Goal: Task Accomplishment & Management: Use online tool/utility

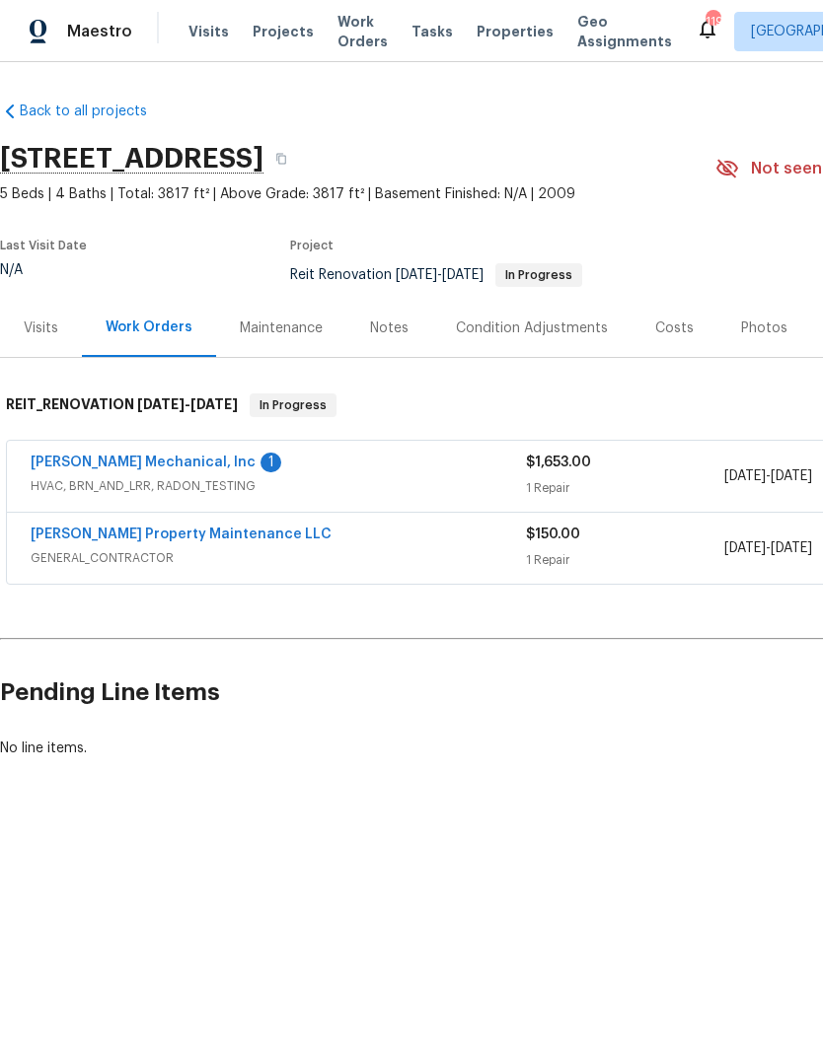
click at [172, 462] on link "JH Martin Mechanical, Inc" at bounding box center [143, 463] width 225 height 14
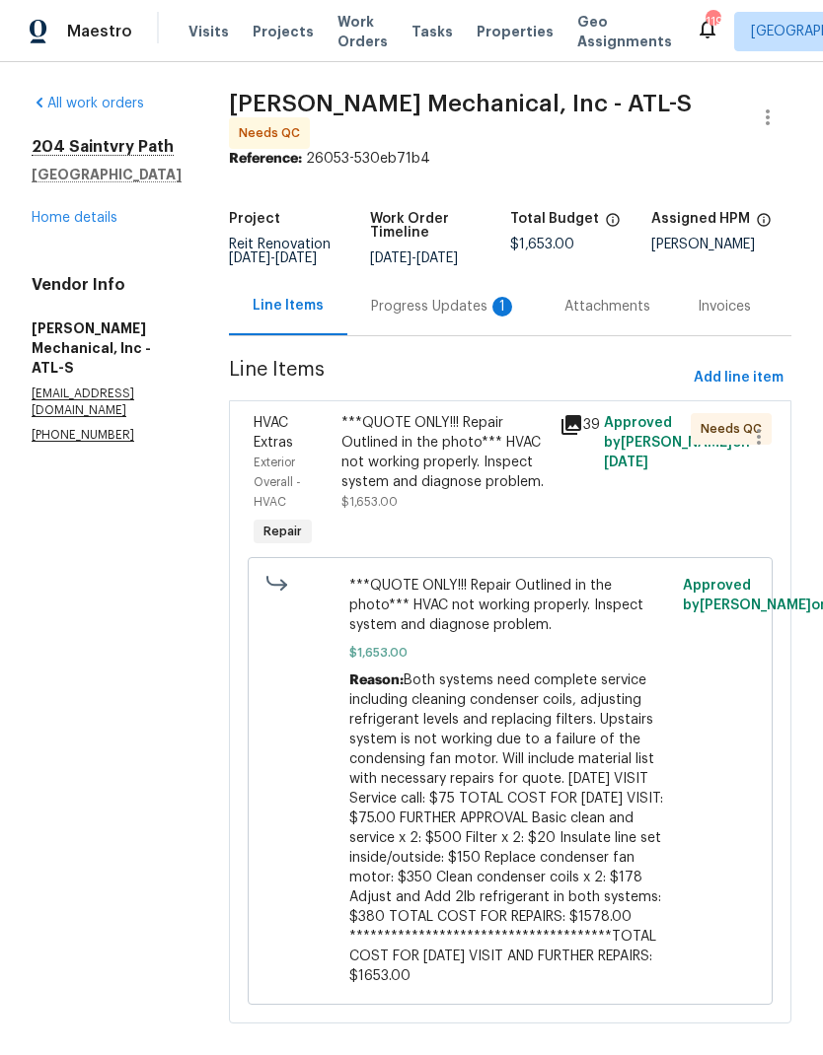
click at [474, 479] on div "***QUOTE ONLY!!! Repair Outlined in the photo*** HVAC not working properly. Ins…" at bounding box center [444, 452] width 207 height 79
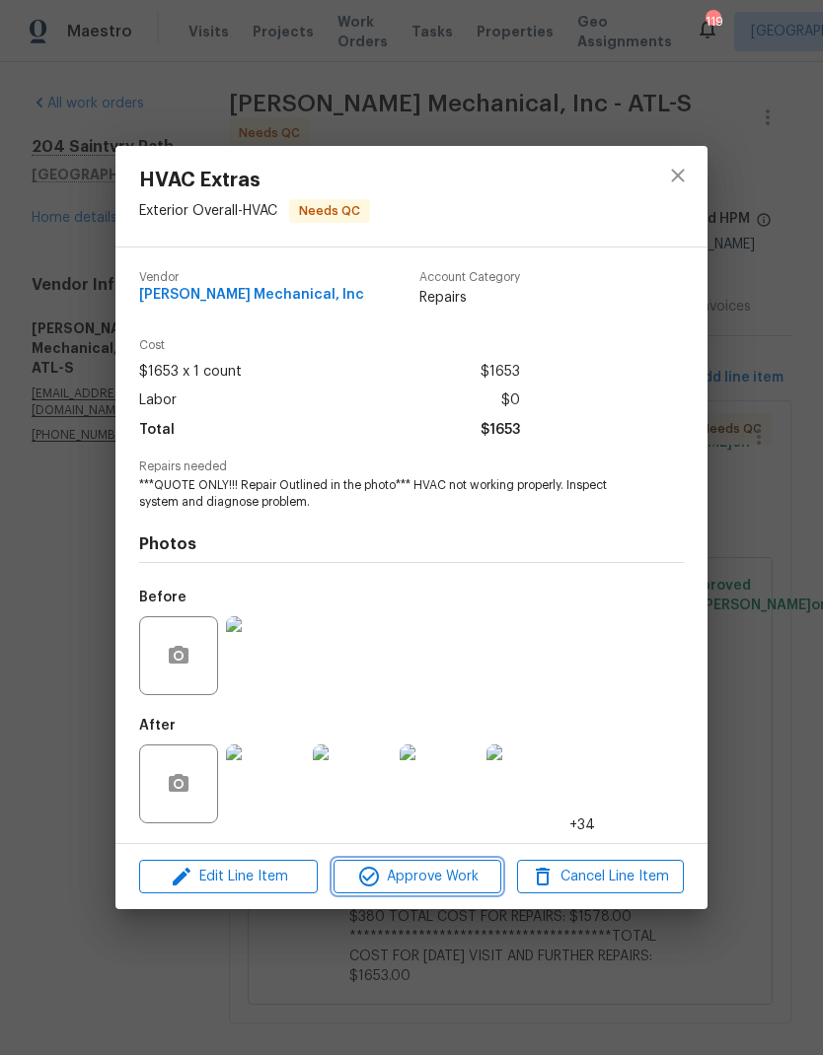
click at [451, 887] on span "Approve Work" at bounding box center [416, 877] width 155 height 25
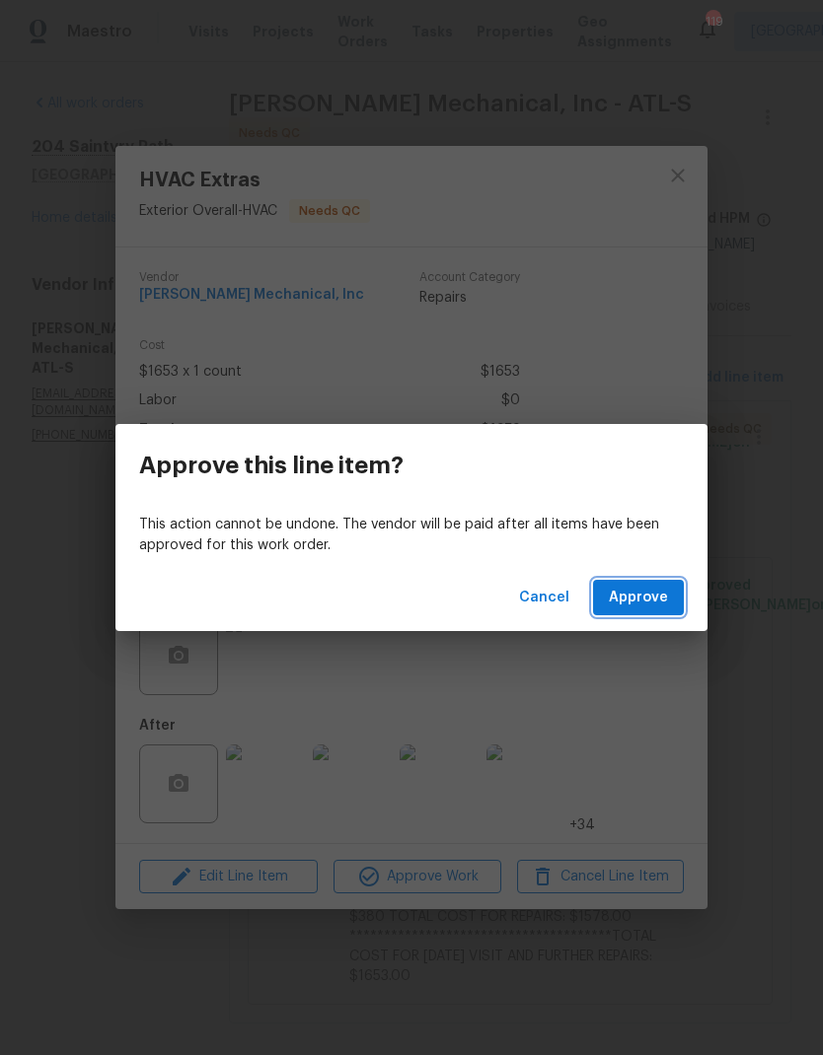
click at [650, 596] on span "Approve" at bounding box center [638, 598] width 59 height 25
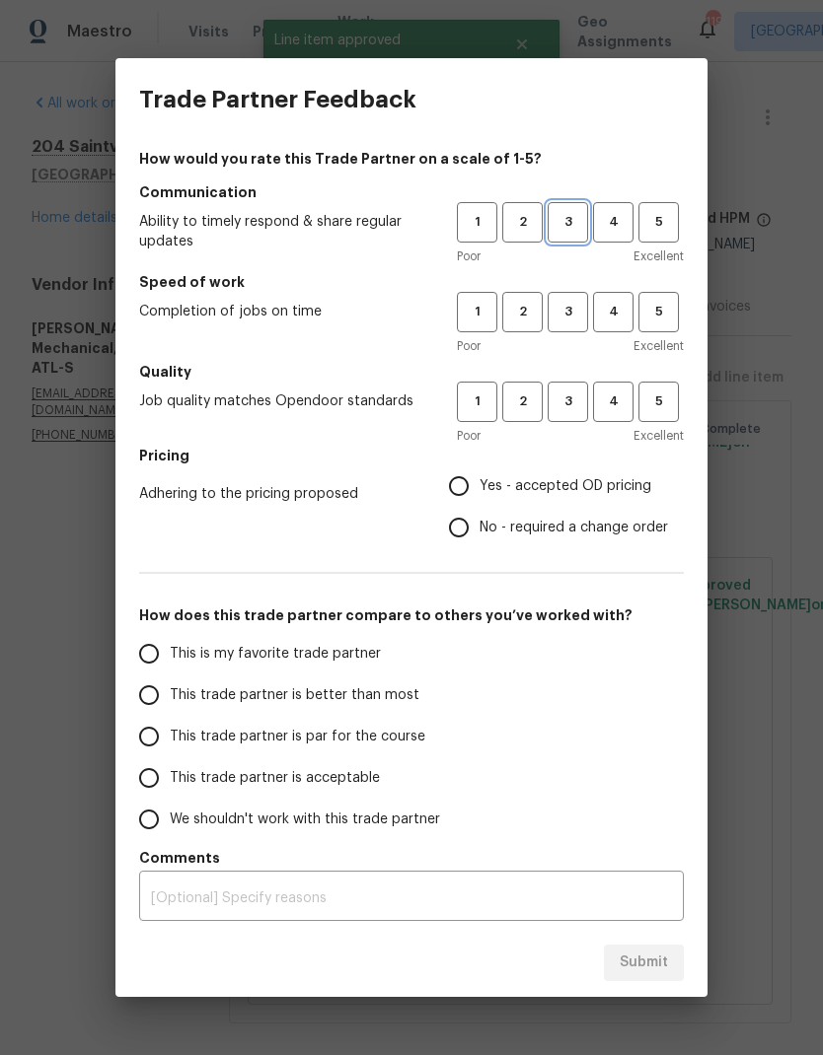
click at [565, 226] on span "3" at bounding box center [567, 222] width 36 height 23
click at [567, 299] on button "3" at bounding box center [567, 312] width 40 height 40
click at [571, 392] on span "3" at bounding box center [567, 402] width 36 height 23
click at [466, 529] on input "No - required a change order" at bounding box center [458, 527] width 41 height 41
radio input "true"
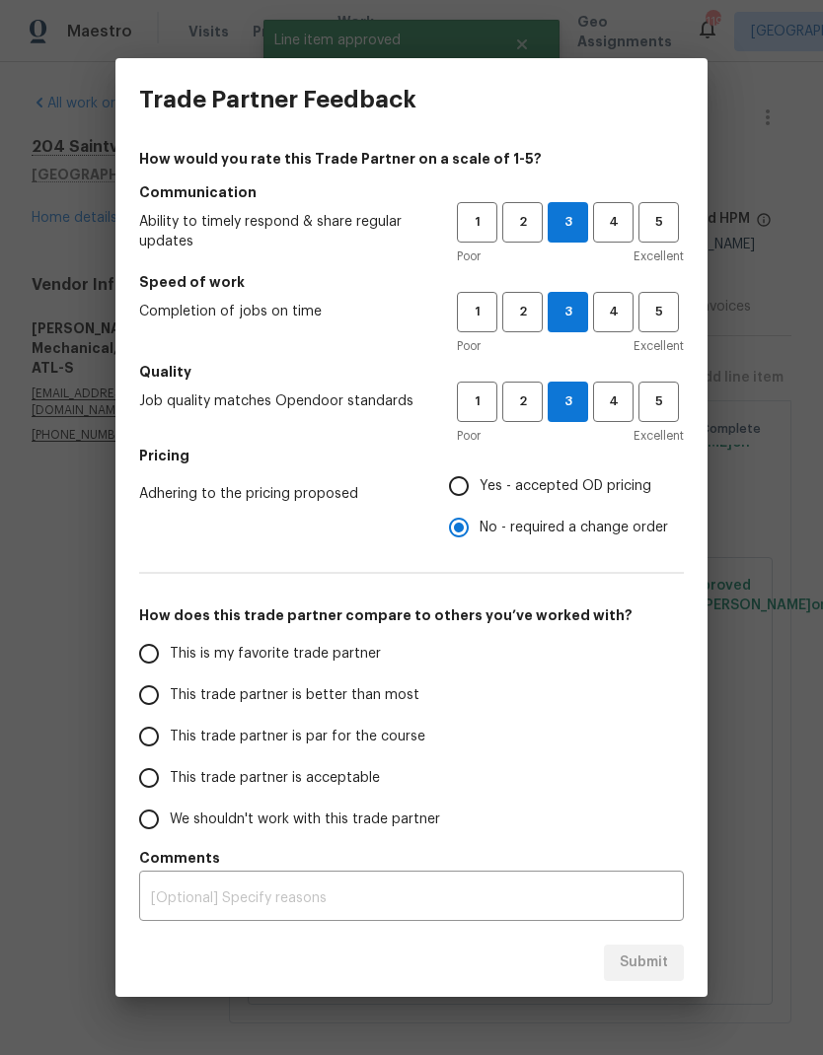
click at [143, 740] on input "This trade partner is par for the course" at bounding box center [148, 736] width 41 height 41
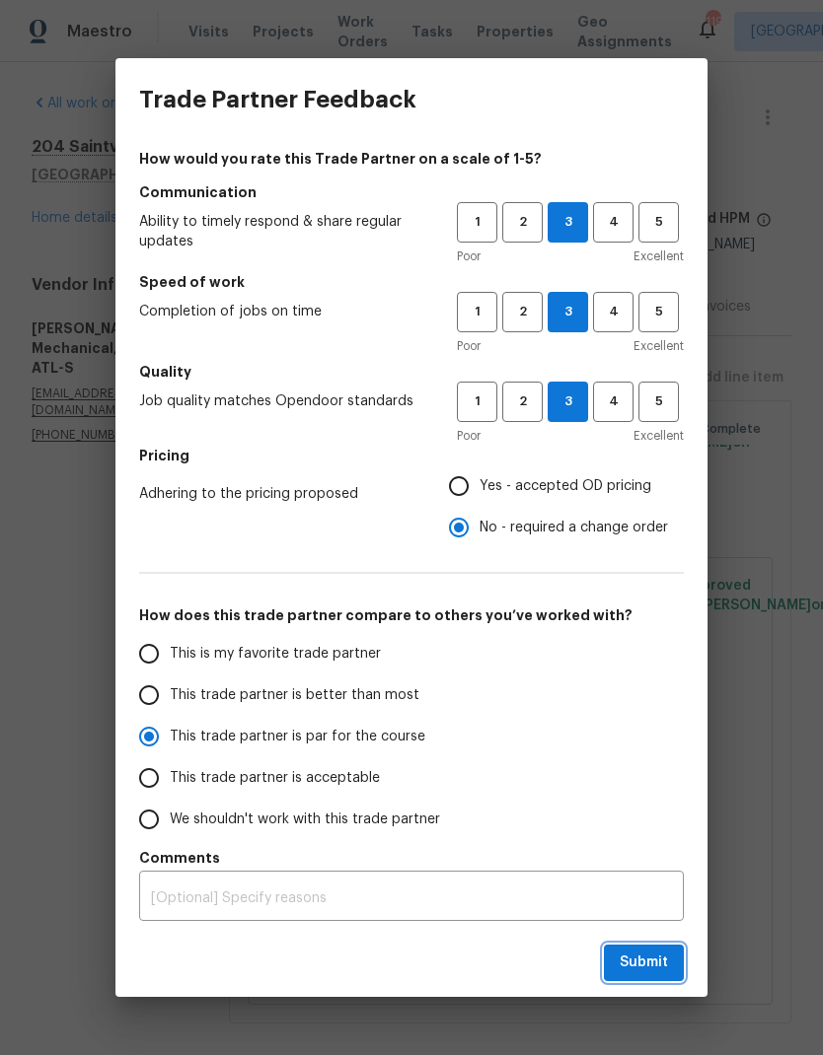
click at [646, 954] on span "Submit" at bounding box center [643, 963] width 48 height 25
radio input "true"
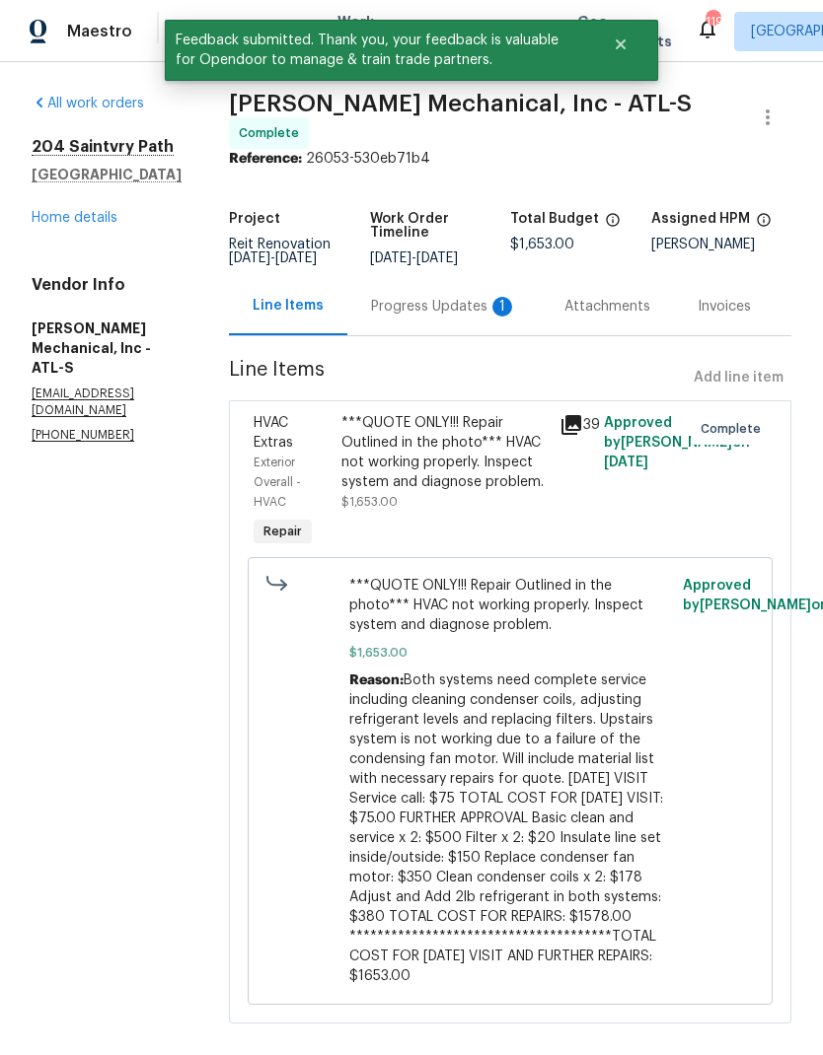
click at [102, 224] on link "Home details" at bounding box center [75, 218] width 86 height 14
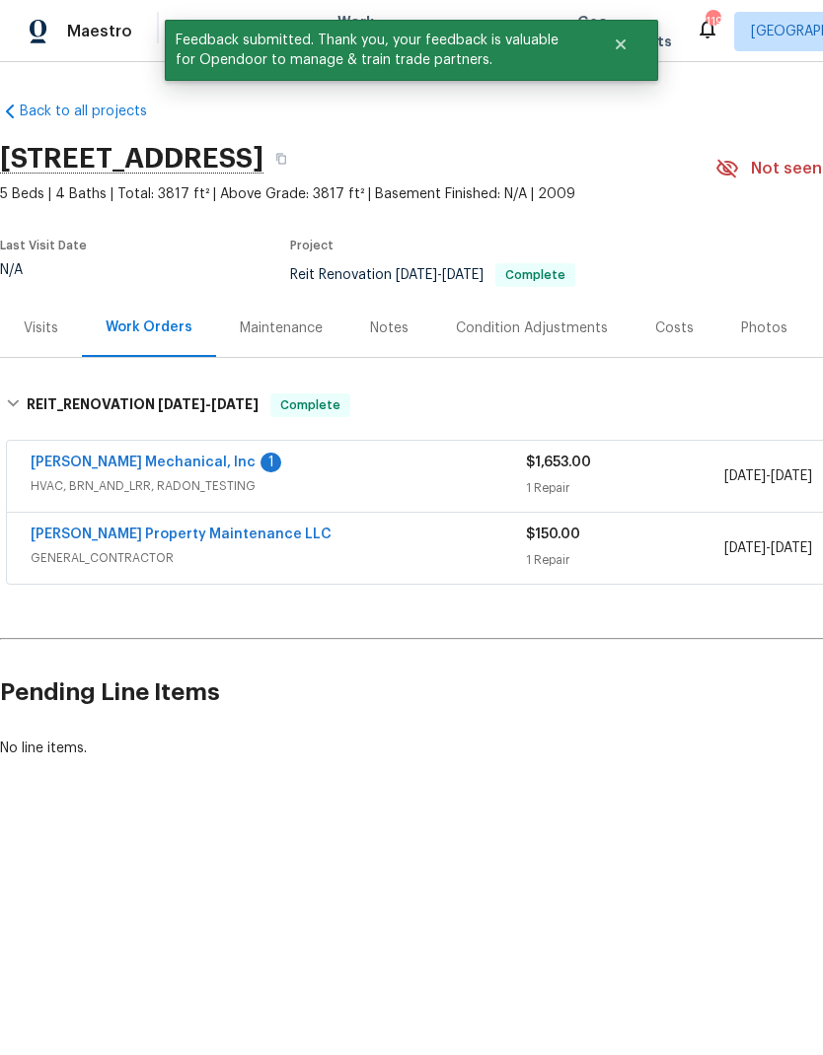
click at [162, 459] on link "JH Martin Mechanical, Inc" at bounding box center [143, 463] width 225 height 14
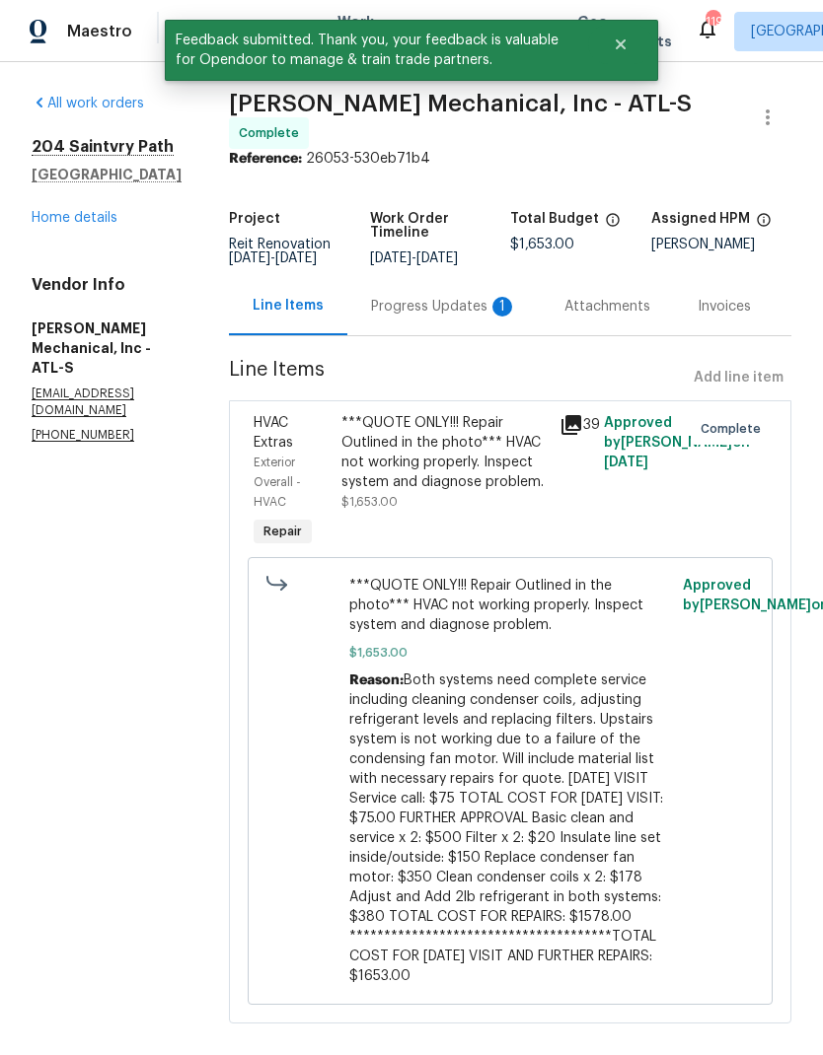
click at [446, 313] on div "Progress Updates 1" at bounding box center [444, 307] width 146 height 20
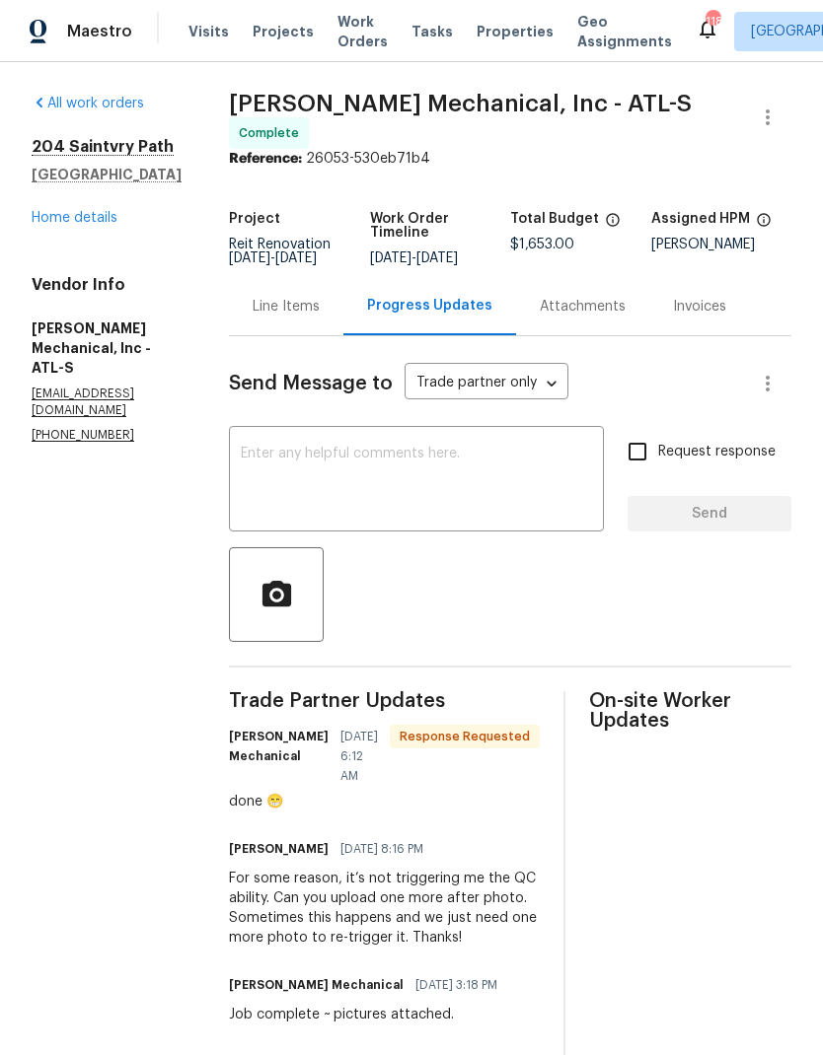
click at [432, 456] on textarea at bounding box center [416, 481] width 351 height 69
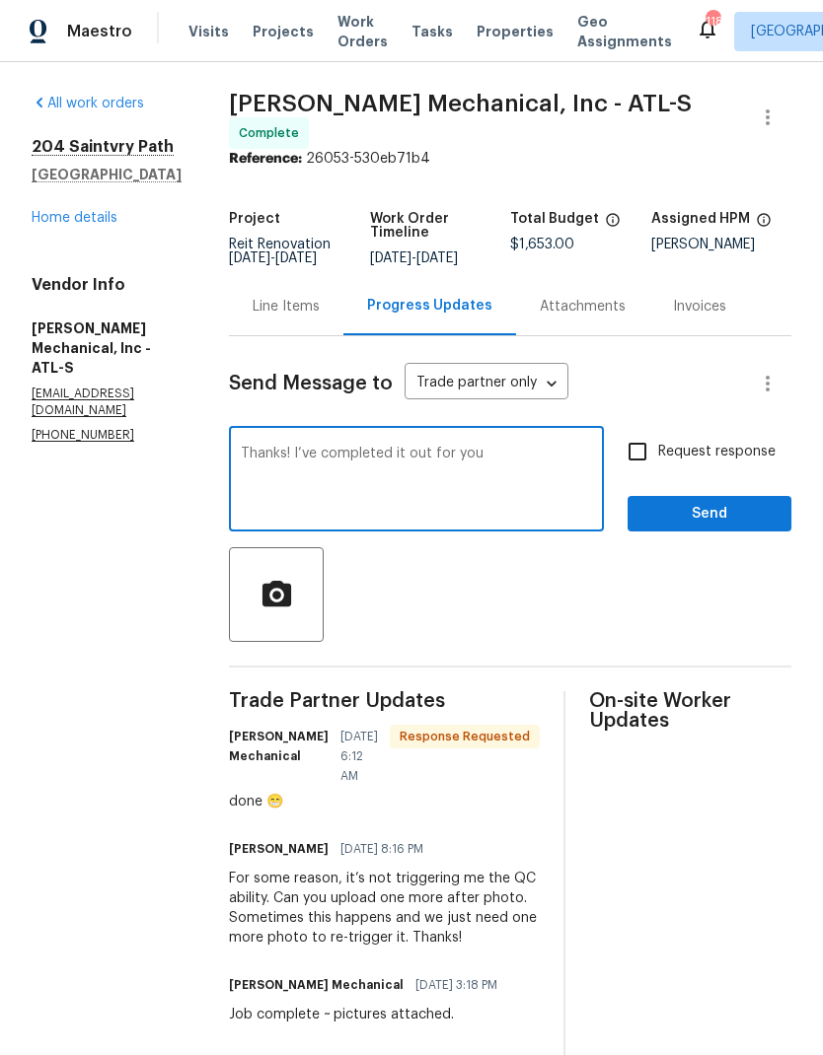
type textarea "Thanks! I’ve completed it out for you"
click at [720, 514] on span "Send" at bounding box center [709, 514] width 132 height 25
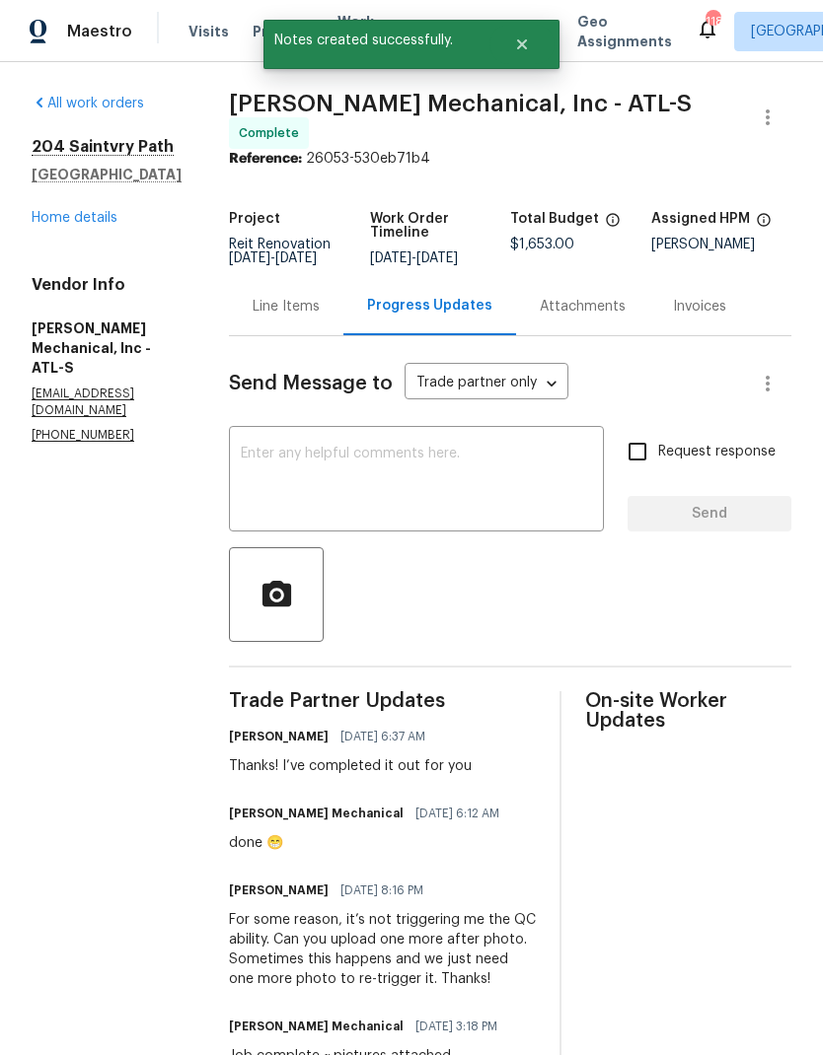
click at [114, 223] on link "Home details" at bounding box center [75, 218] width 86 height 14
